Goal: Information Seeking & Learning: Check status

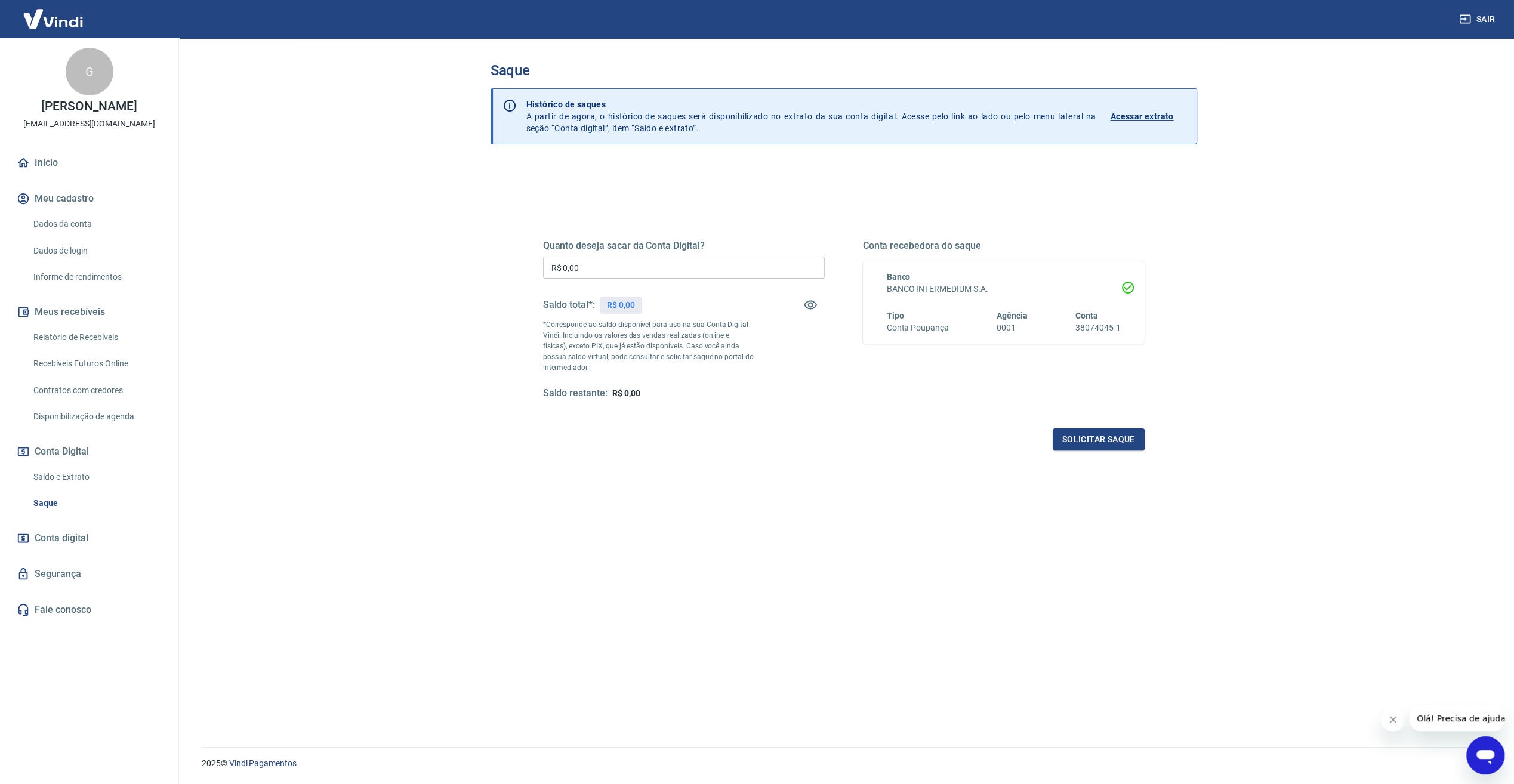
click at [105, 335] on link "Relatório de Recebíveis" at bounding box center [97, 337] width 135 height 25
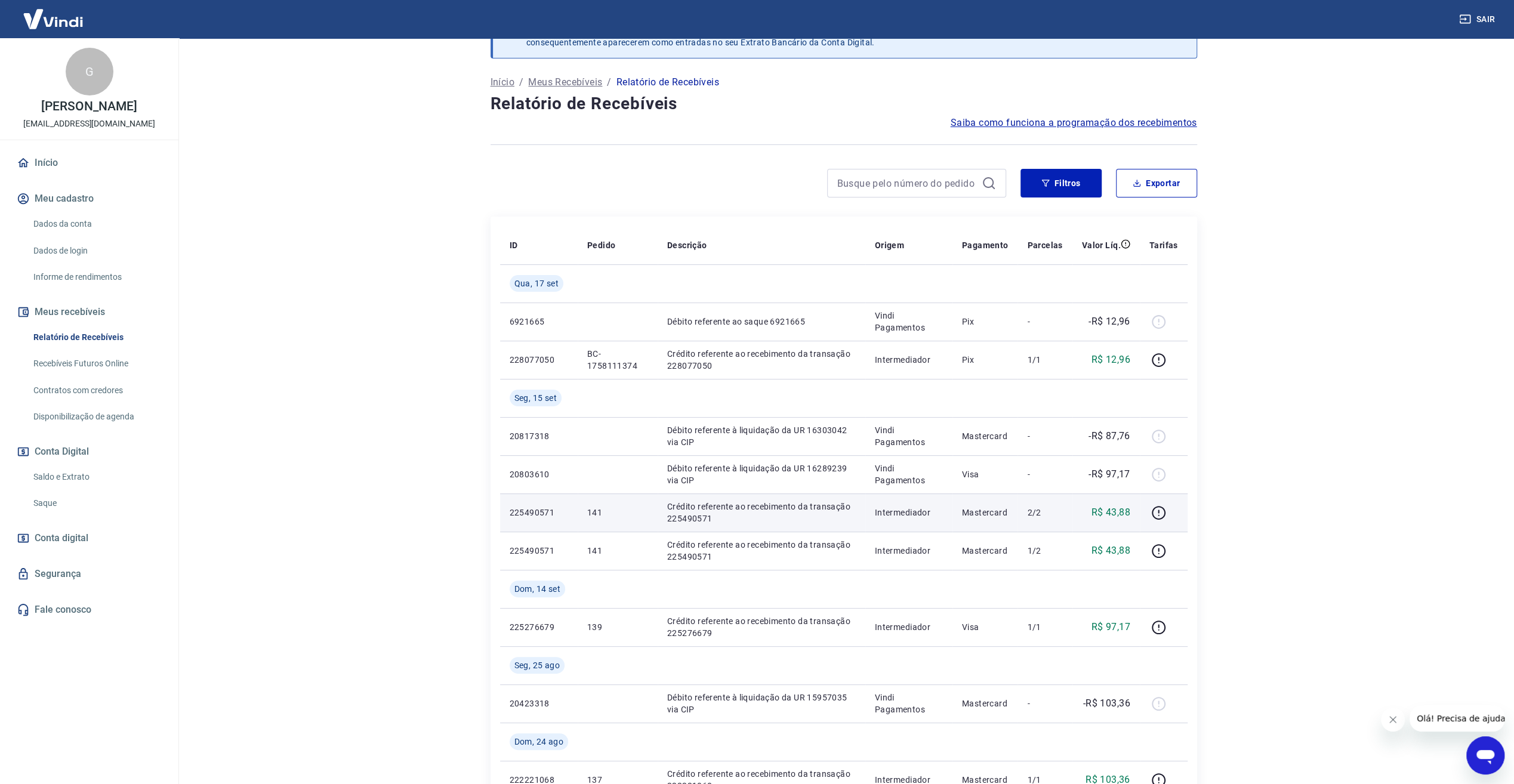
scroll to position [119, 0]
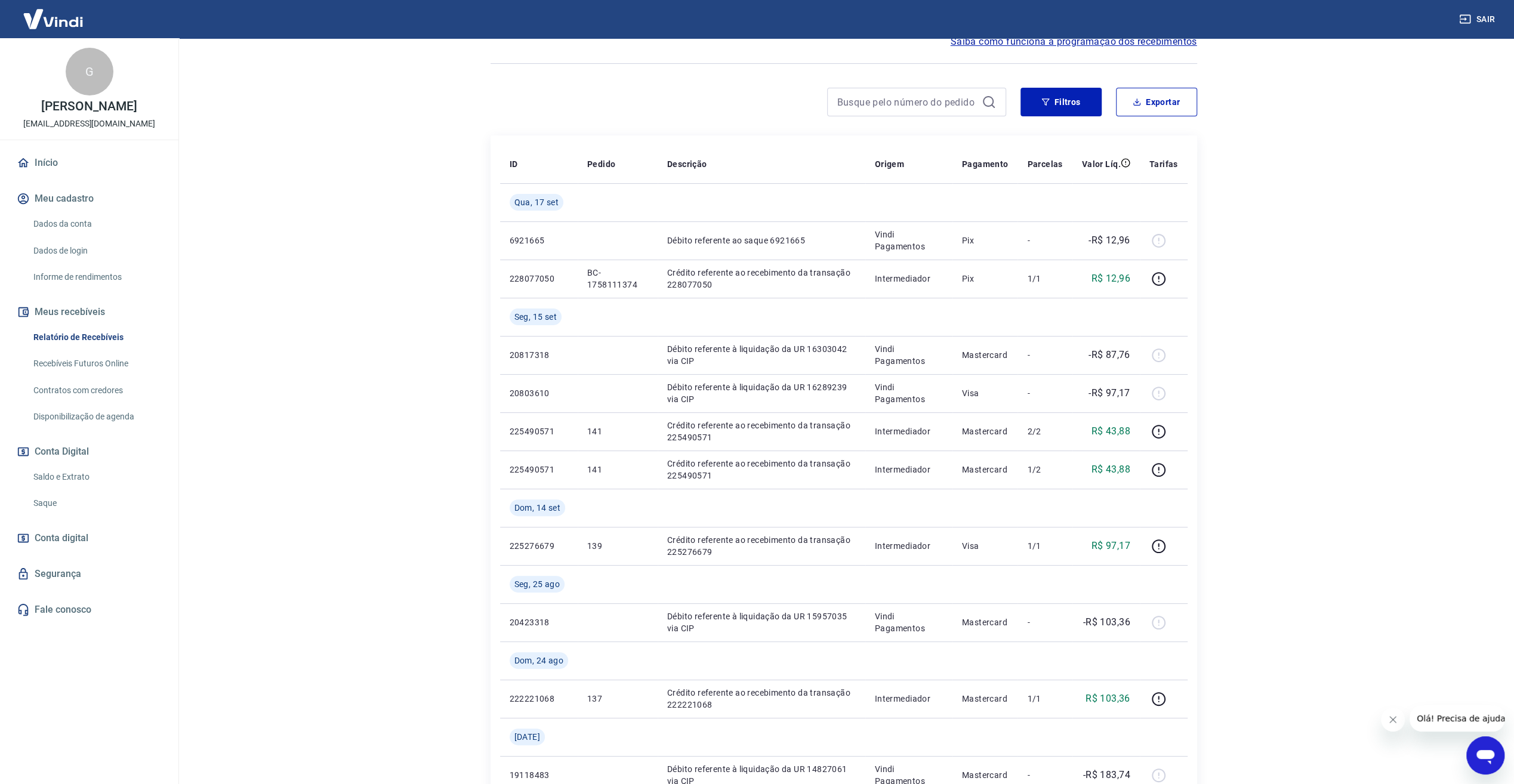
click at [86, 477] on link "Saldo e Extrato" at bounding box center [97, 477] width 135 height 25
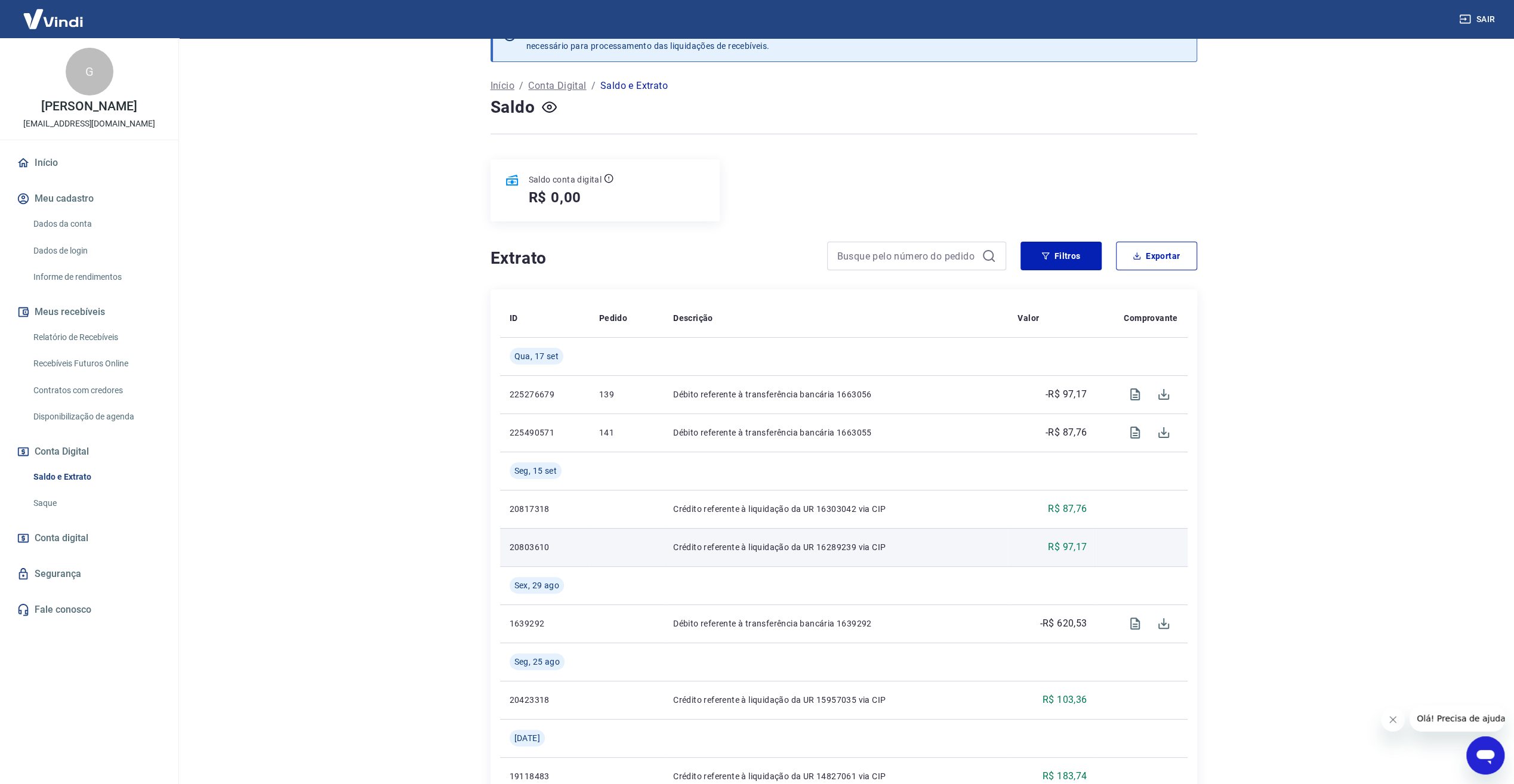
scroll to position [60, 0]
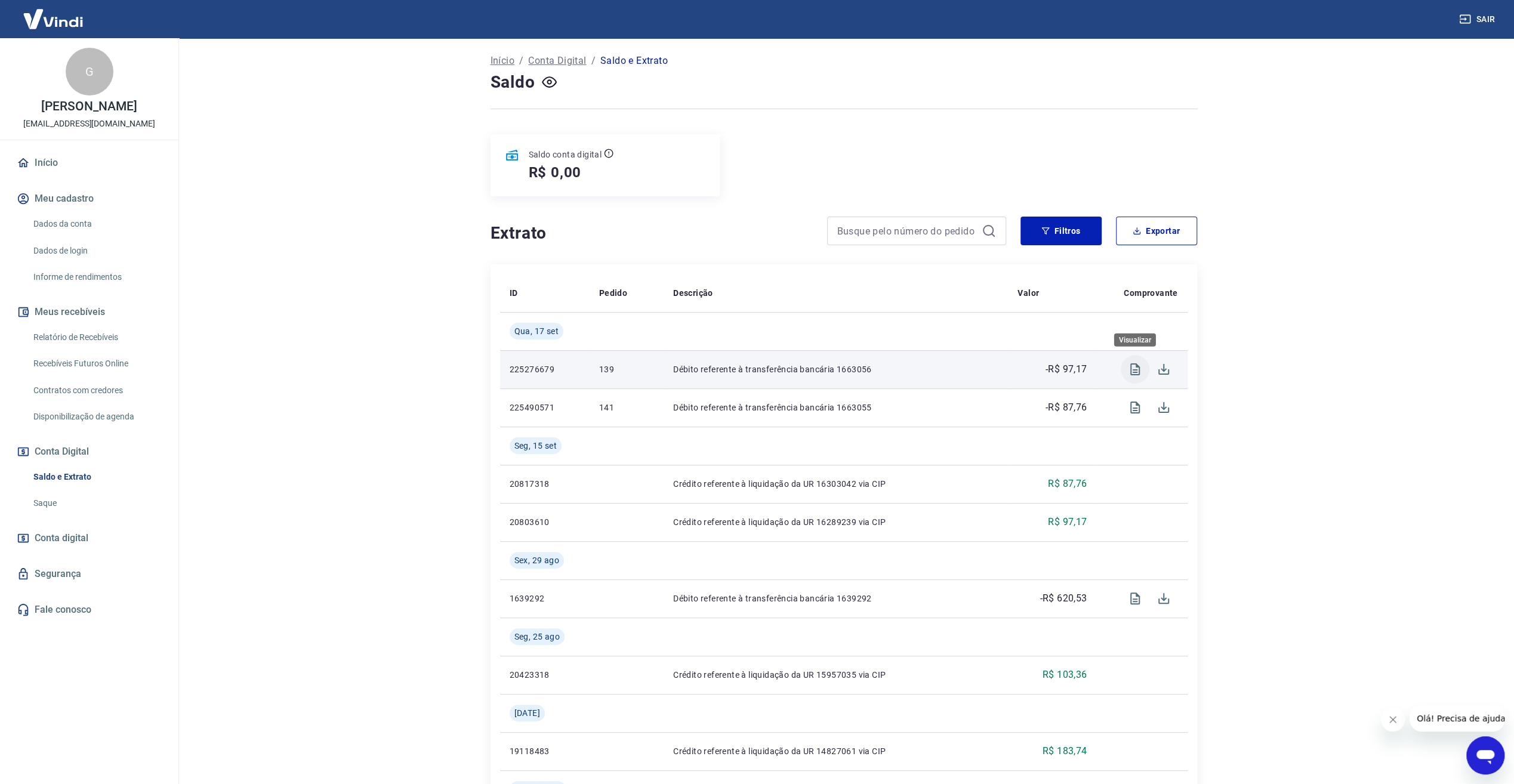
click at [1135, 374] on icon "Visualizar" at bounding box center [1136, 369] width 10 height 12
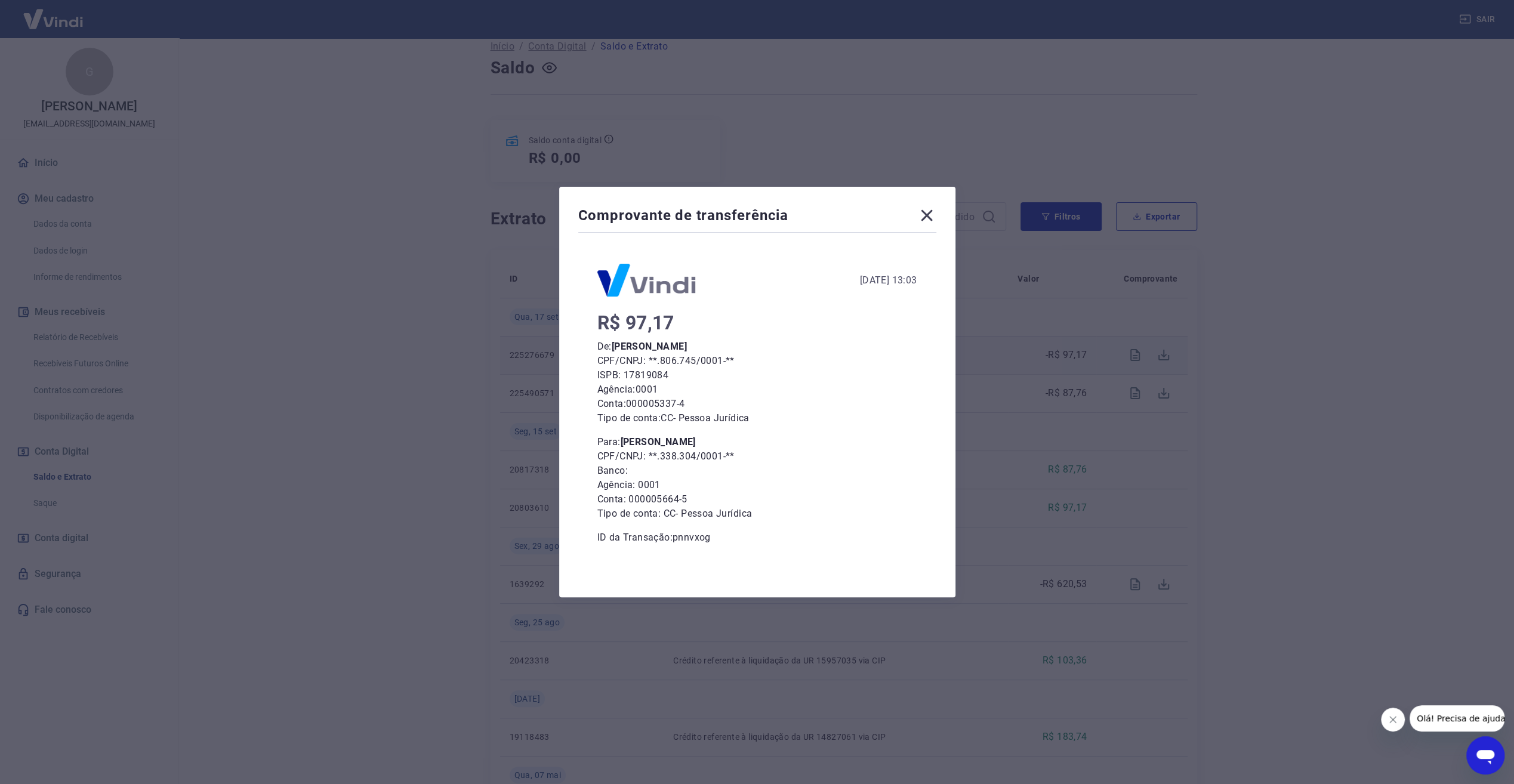
scroll to position [0, 0]
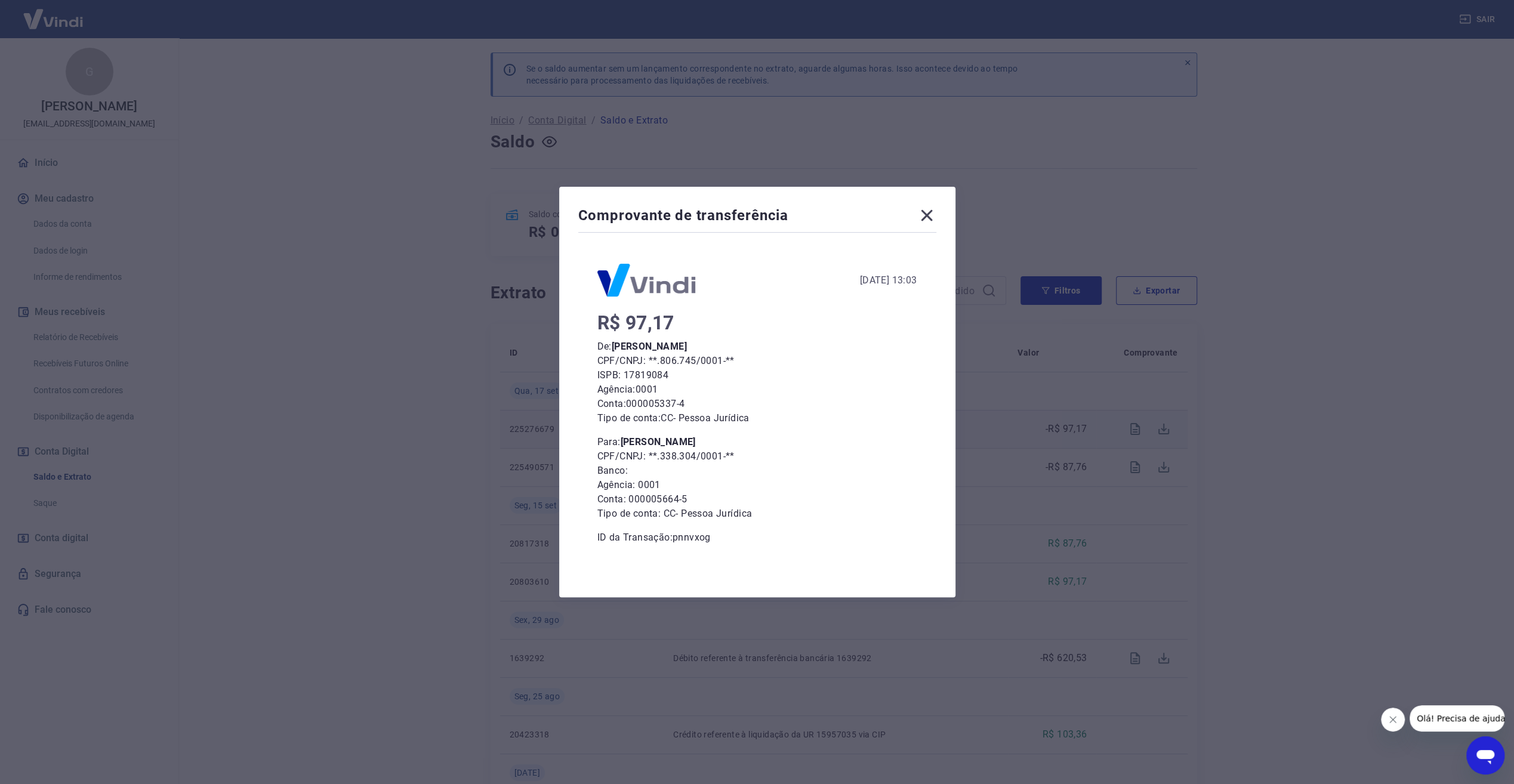
click at [929, 220] on icon at bounding box center [926, 215] width 19 height 19
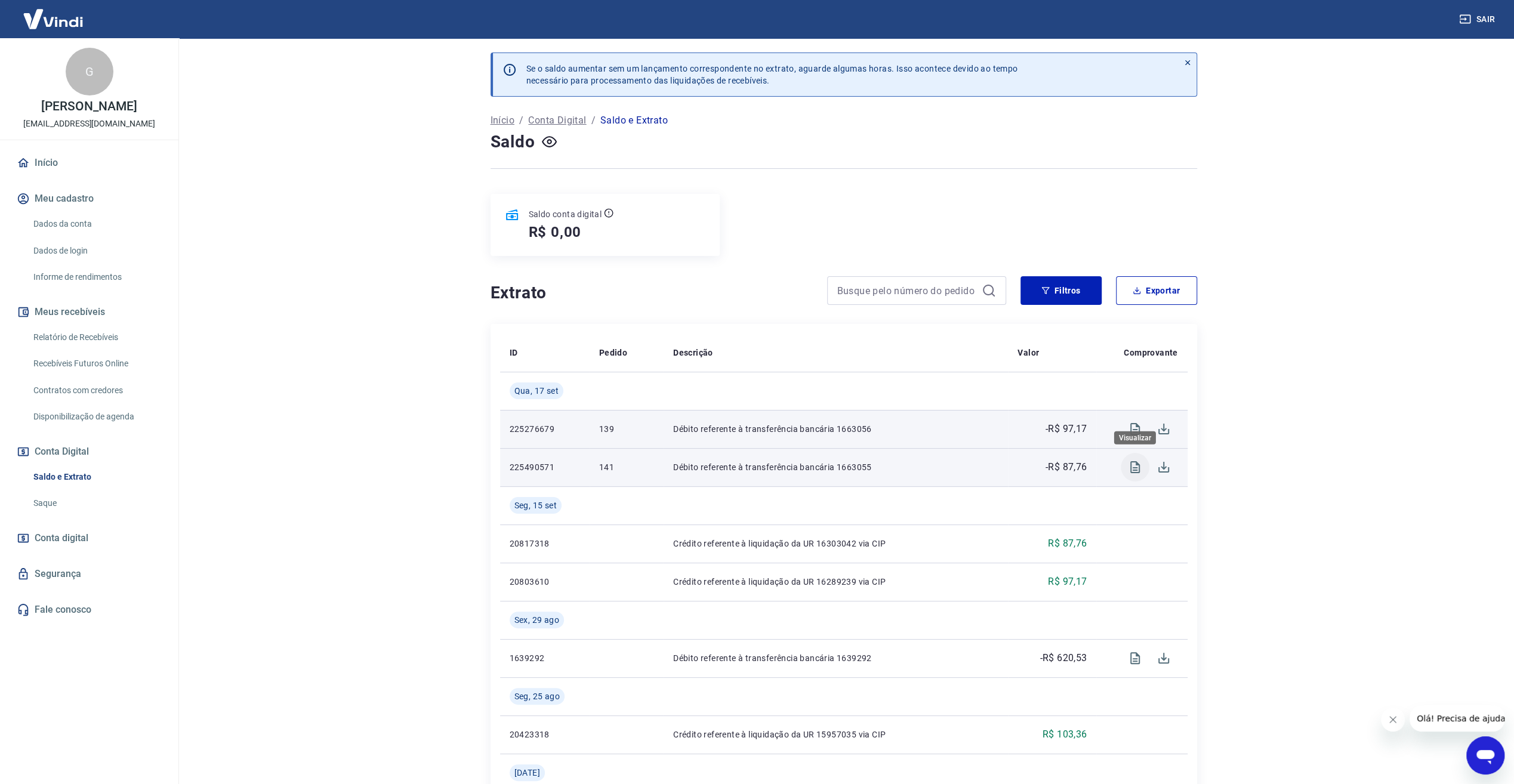
click at [1136, 468] on icon "Visualizar" at bounding box center [1136, 467] width 10 height 12
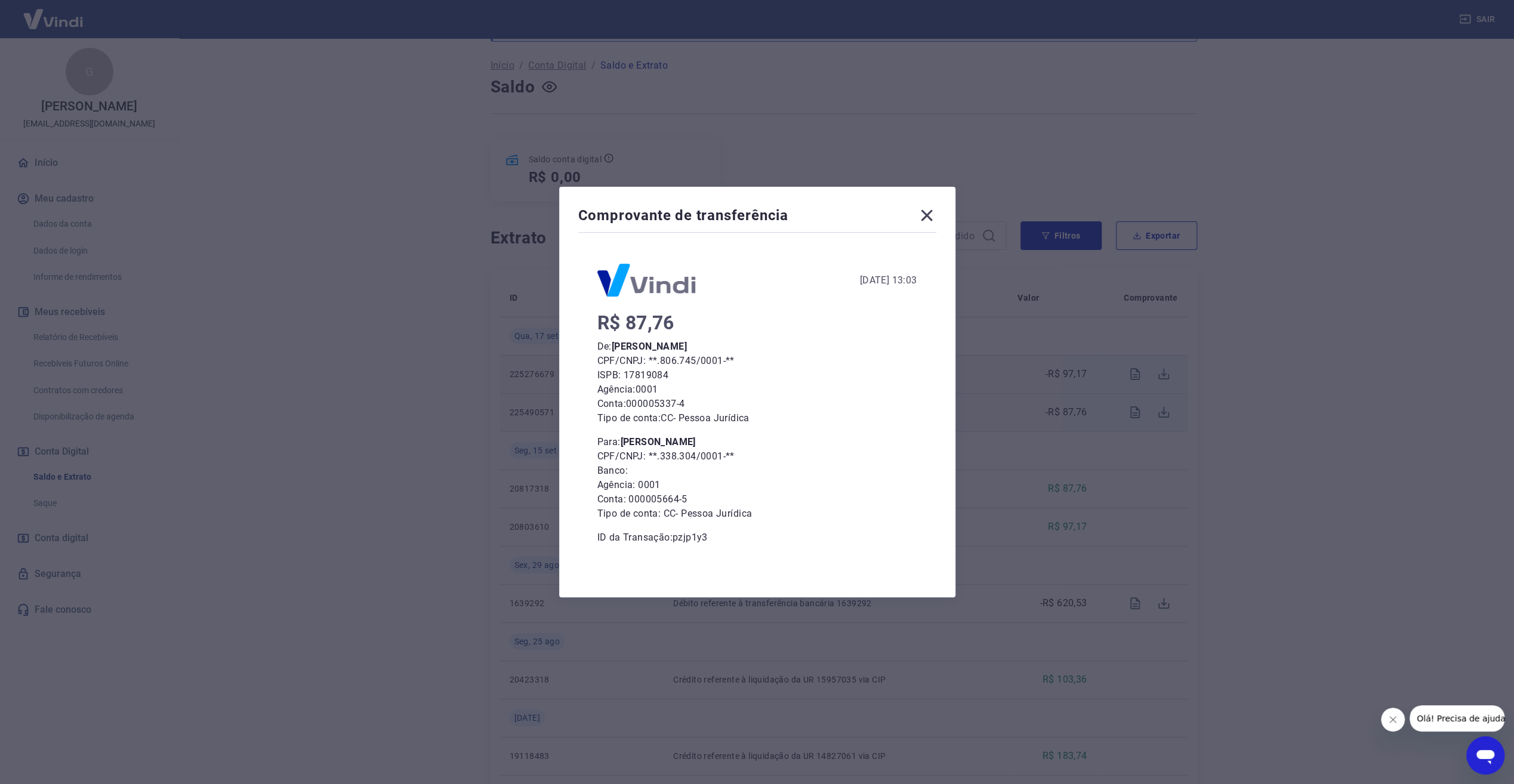
scroll to position [119, 0]
click at [929, 218] on icon at bounding box center [926, 216] width 11 height 11
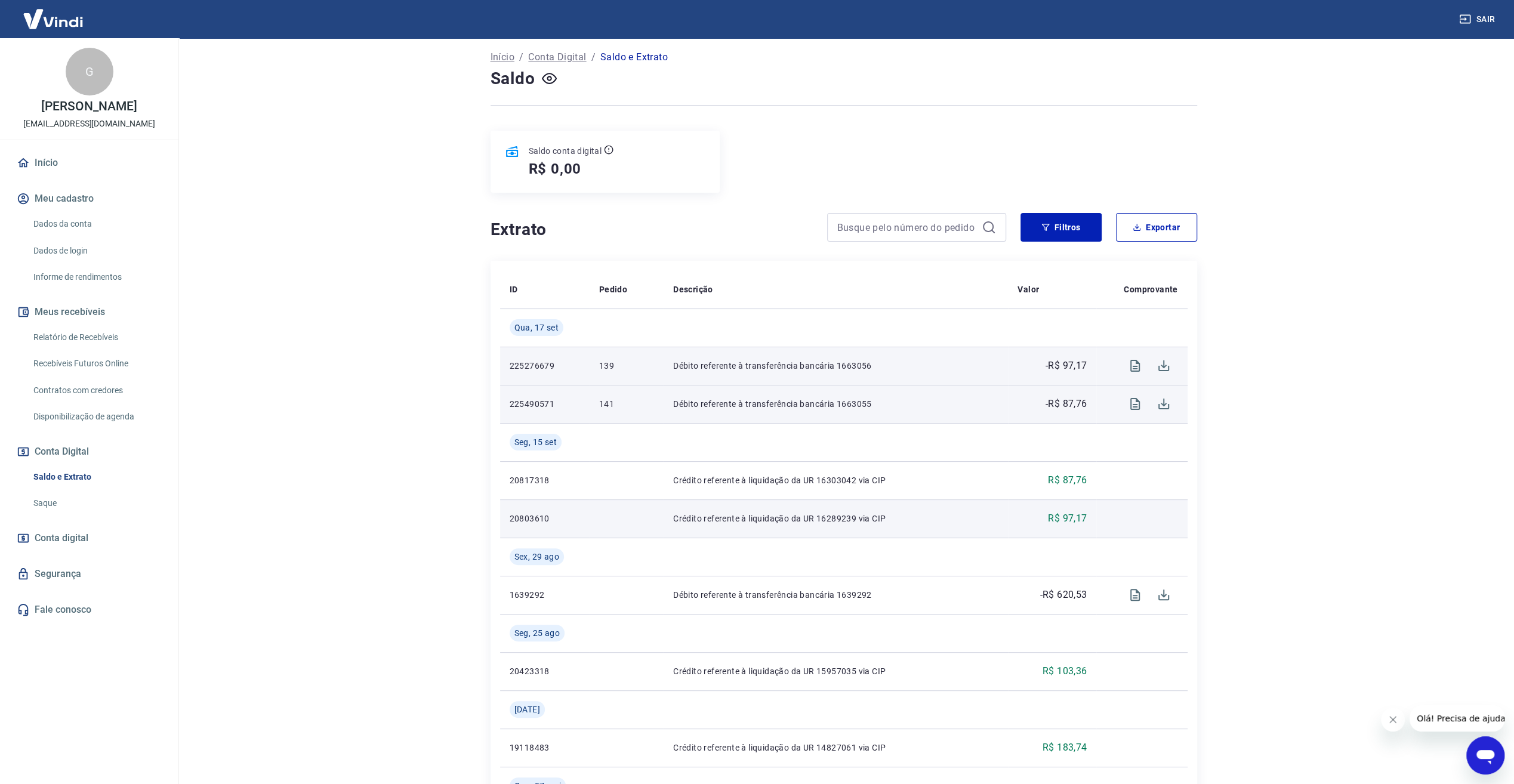
scroll to position [0, 0]
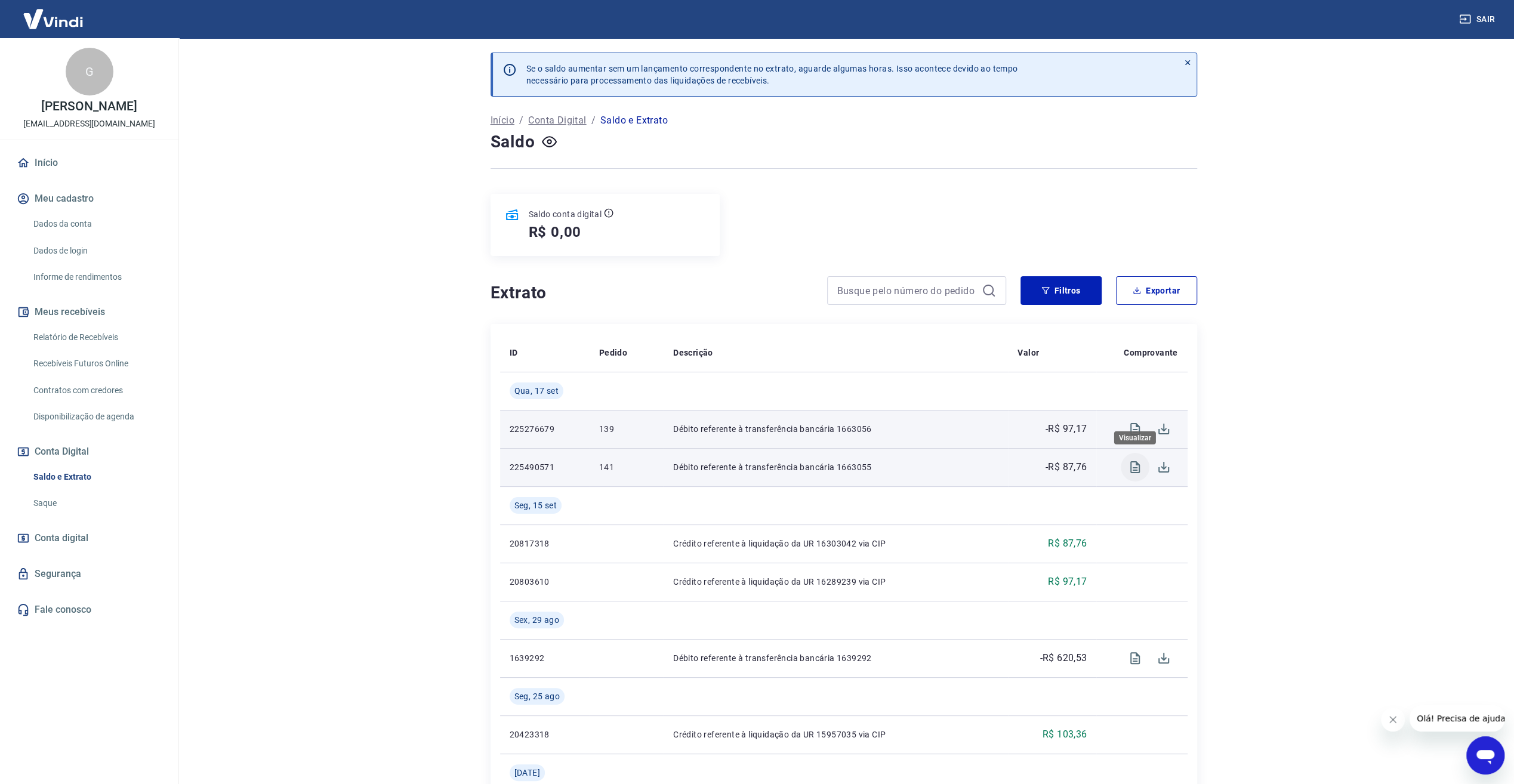
click at [1131, 469] on icon "Visualizar" at bounding box center [1136, 467] width 10 height 12
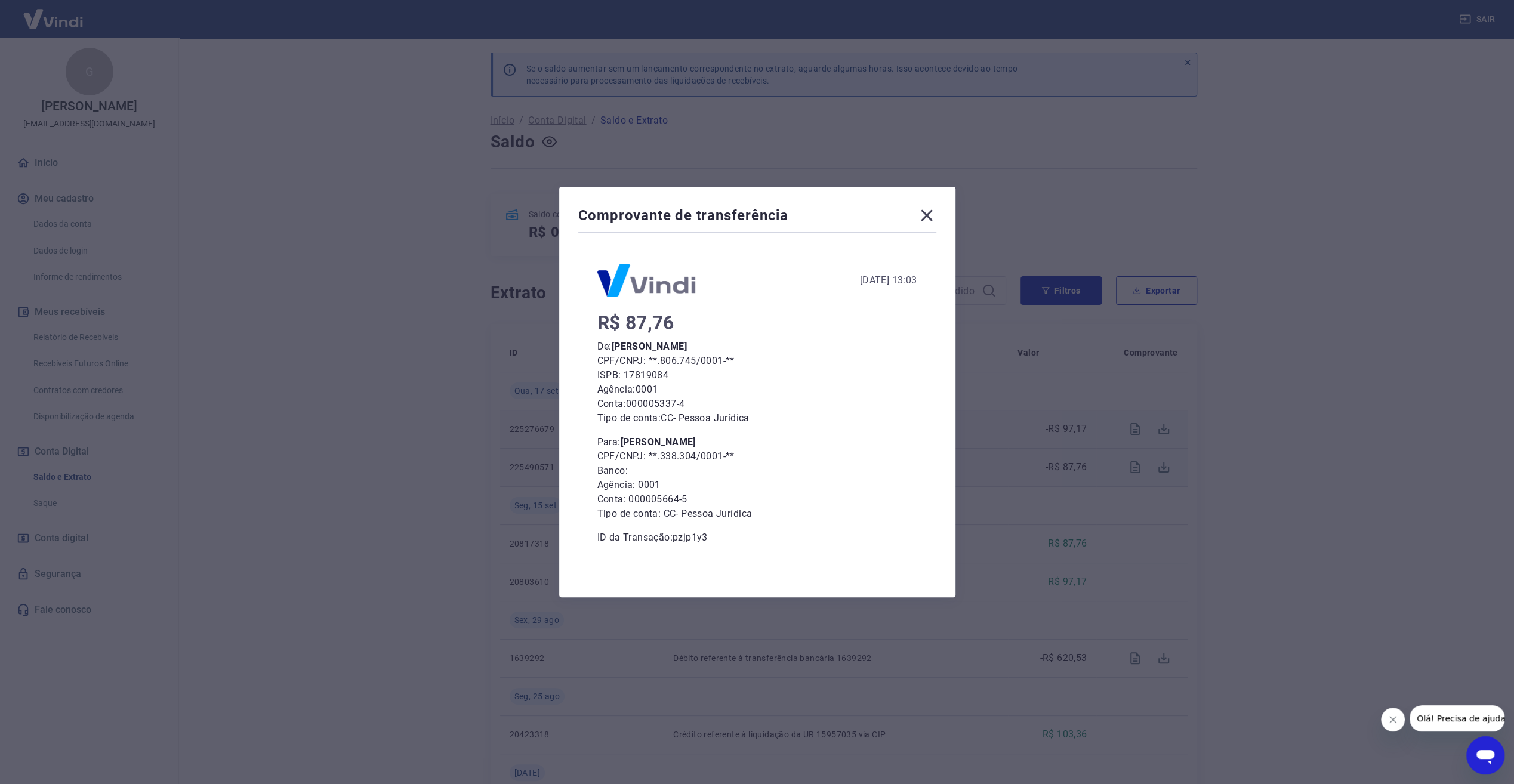
click at [935, 216] on icon at bounding box center [926, 215] width 19 height 19
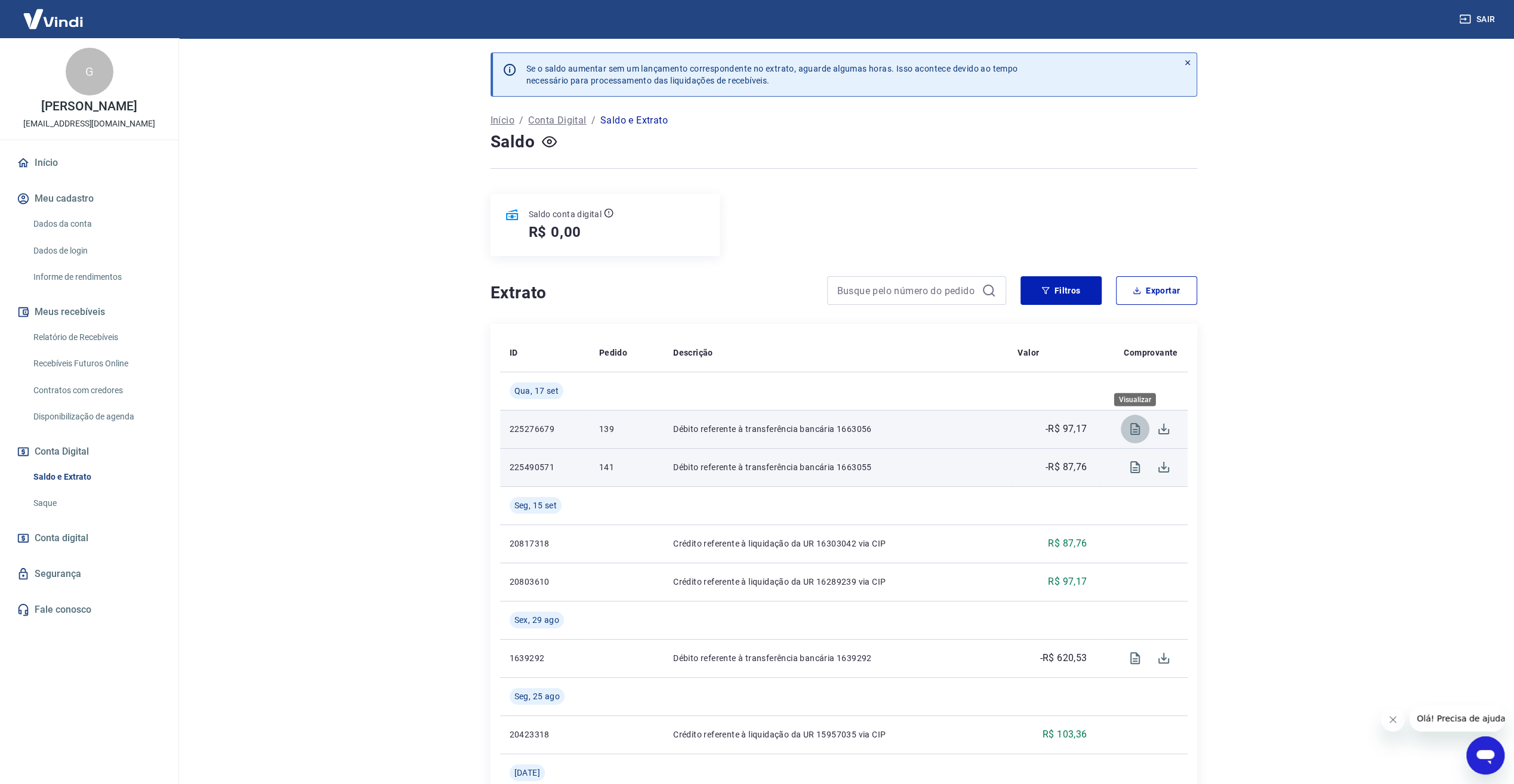
click at [1133, 426] on icon "Visualizar" at bounding box center [1135, 429] width 14 height 14
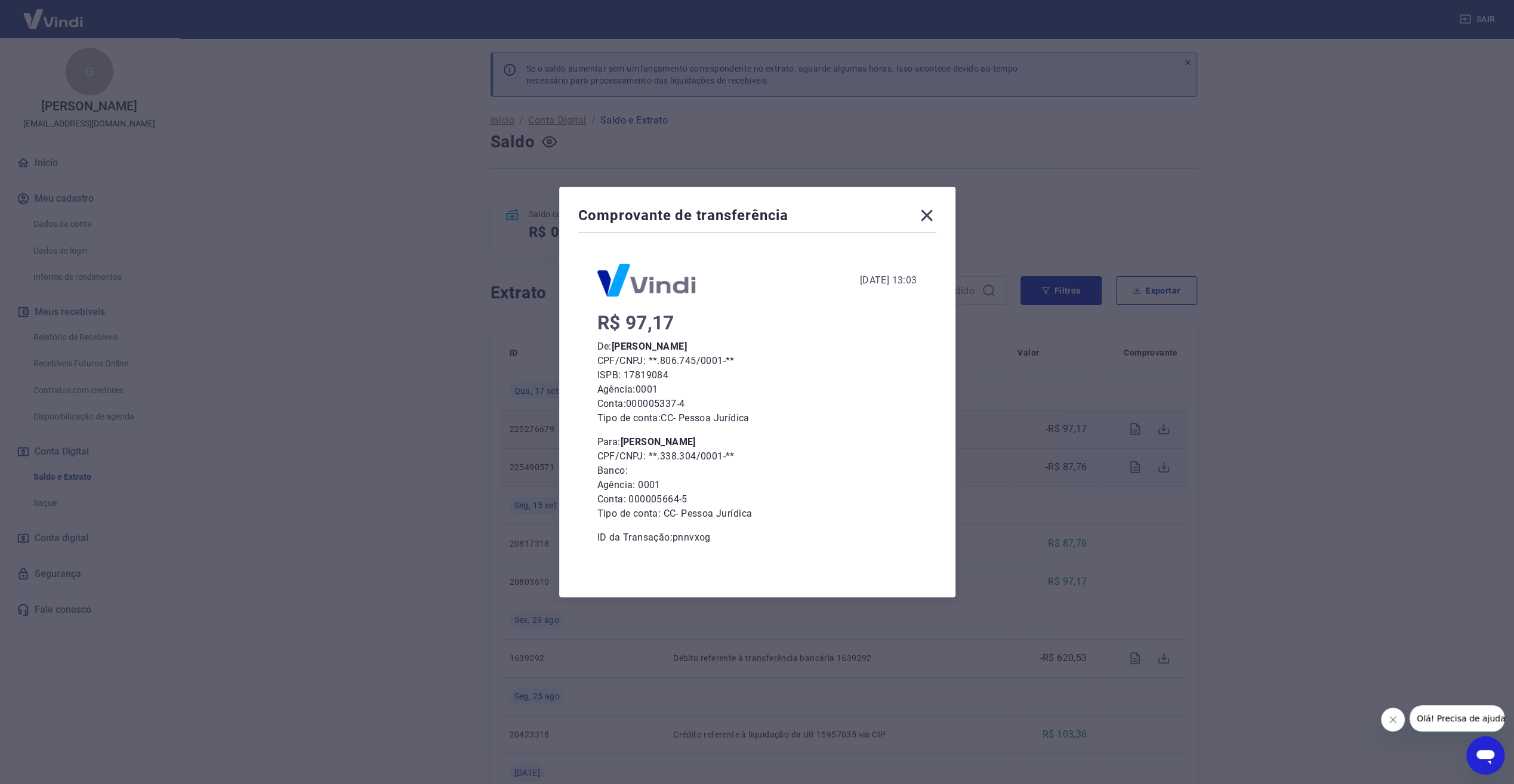
click at [928, 219] on icon at bounding box center [926, 216] width 11 height 11
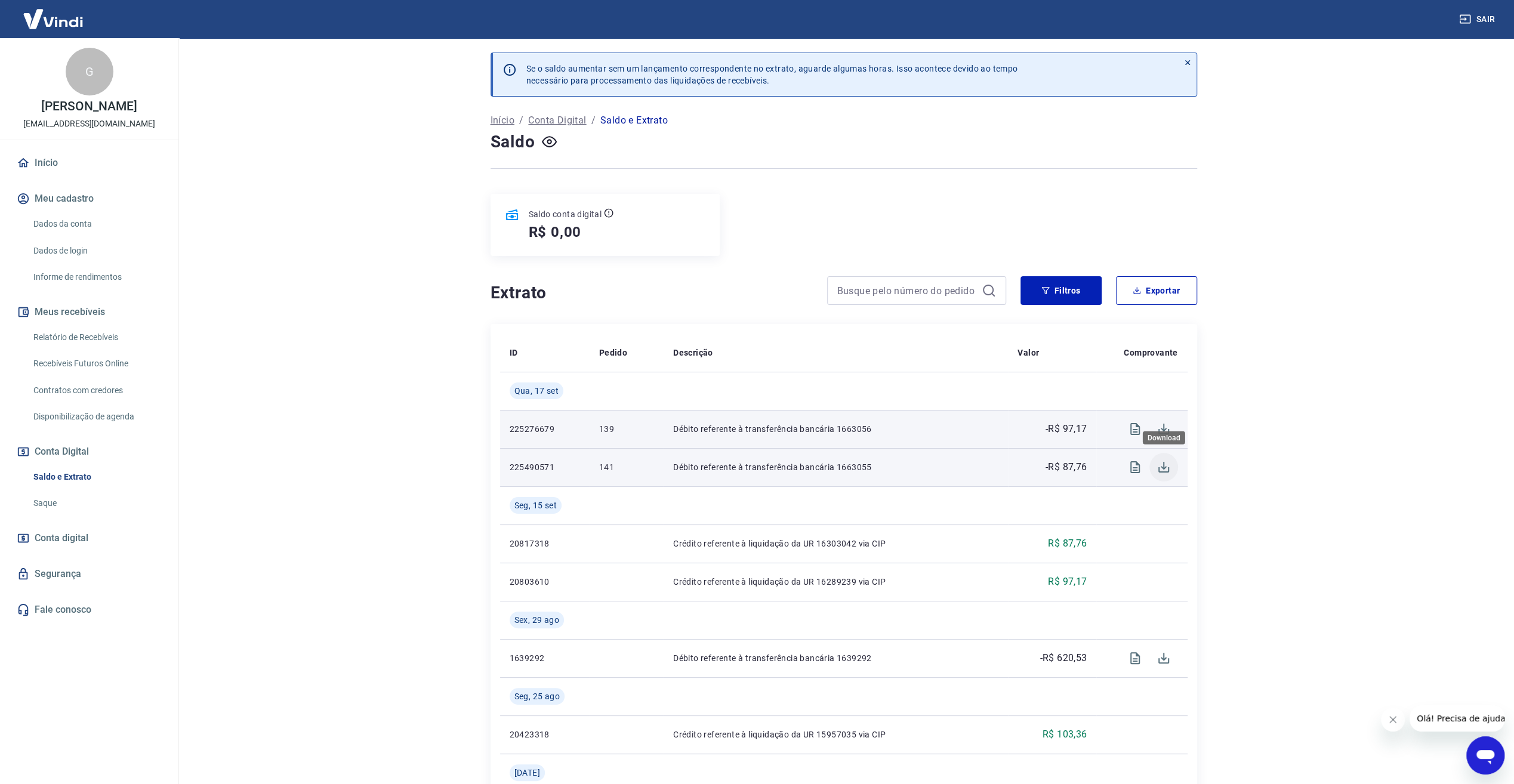
click at [1168, 470] on icon "Download" at bounding box center [1163, 466] width 11 height 11
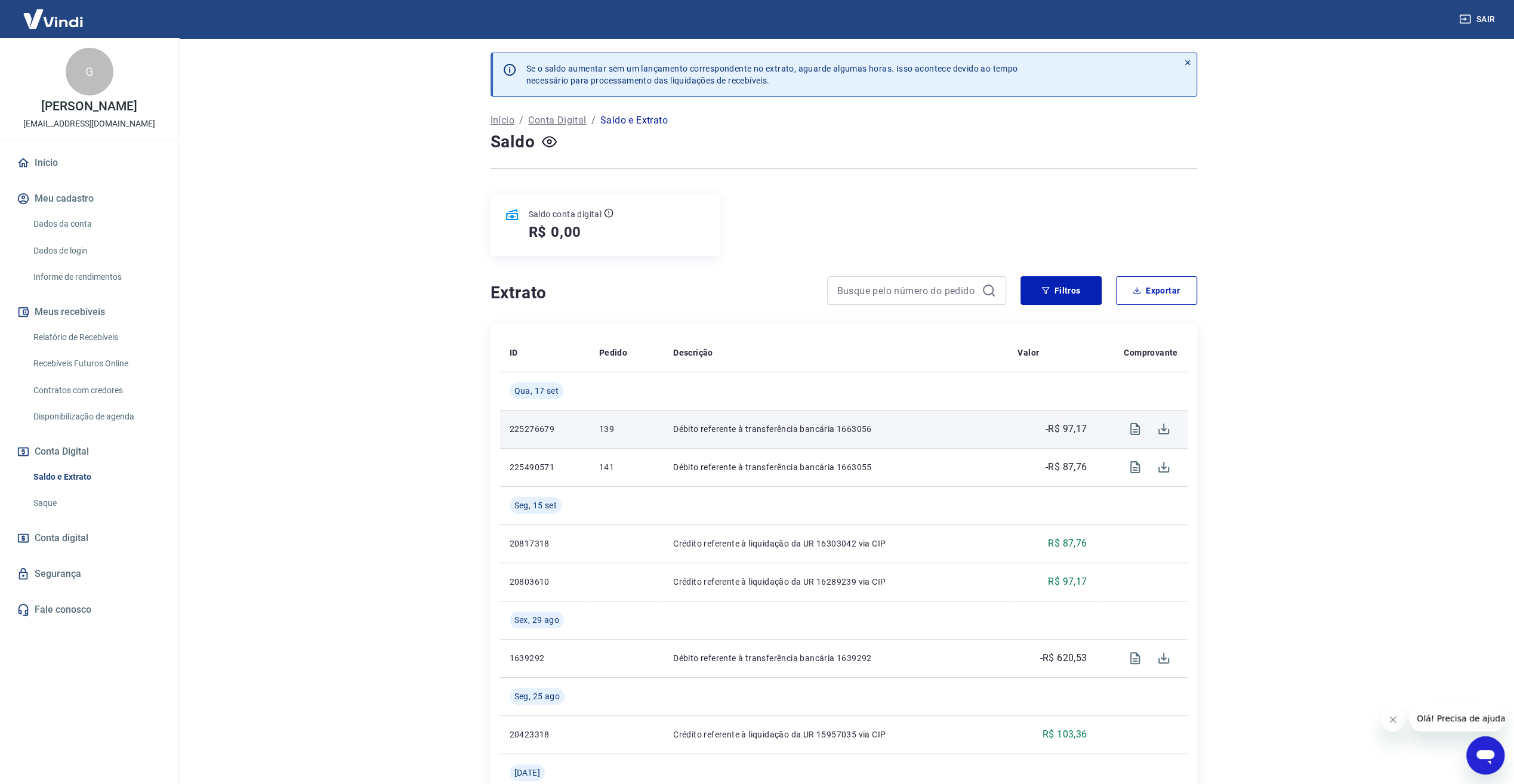
click at [835, 430] on p "Débito referente à transferência bancária 1663056" at bounding box center [835, 428] width 325 height 12
click at [546, 427] on p "225276679" at bounding box center [545, 428] width 70 height 12
click at [511, 123] on p "Início" at bounding box center [503, 120] width 24 height 14
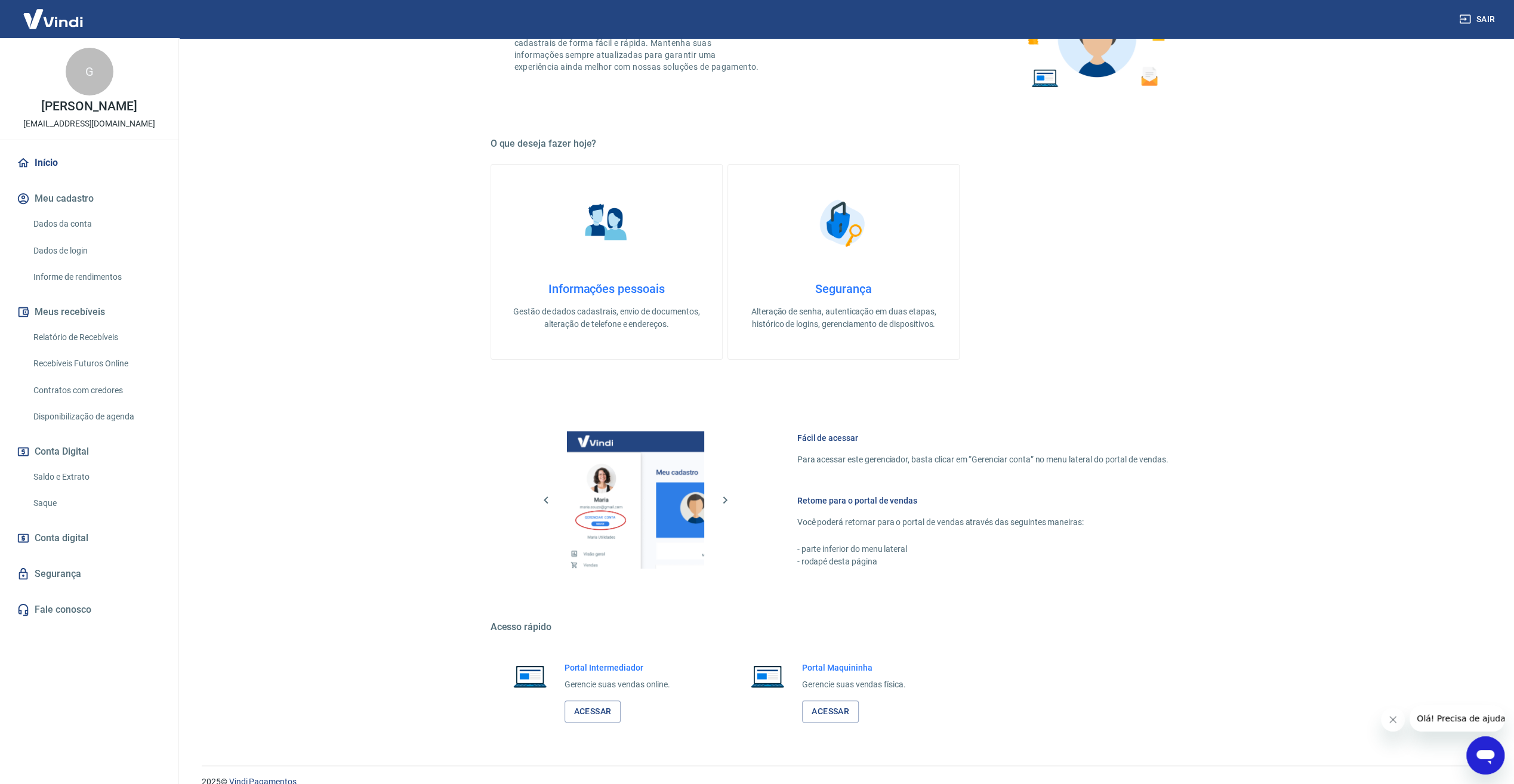
scroll to position [144, 0]
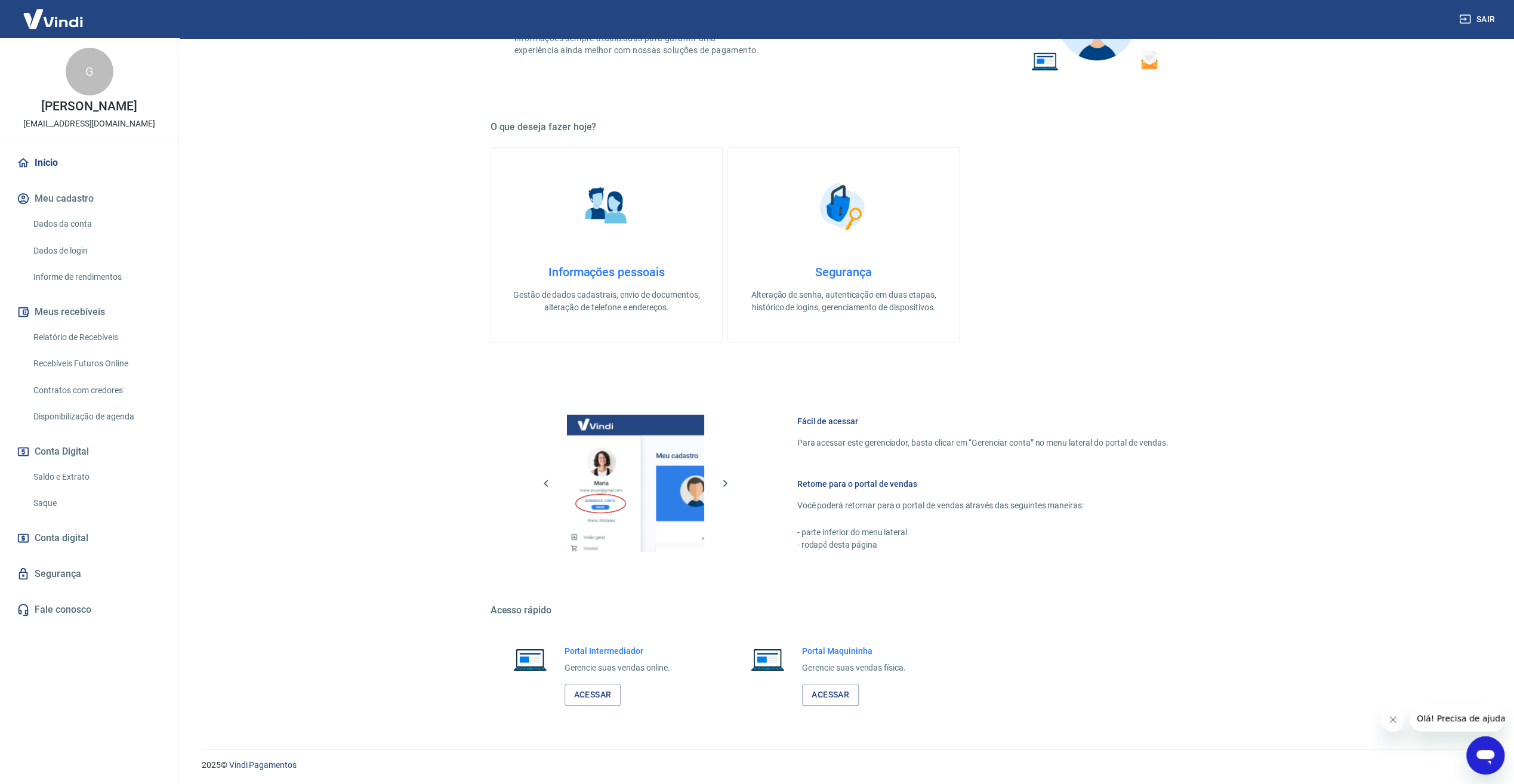
click at [82, 368] on link "Recebíveis Futuros Online" at bounding box center [97, 363] width 135 height 25
